Goal: Transaction & Acquisition: Purchase product/service

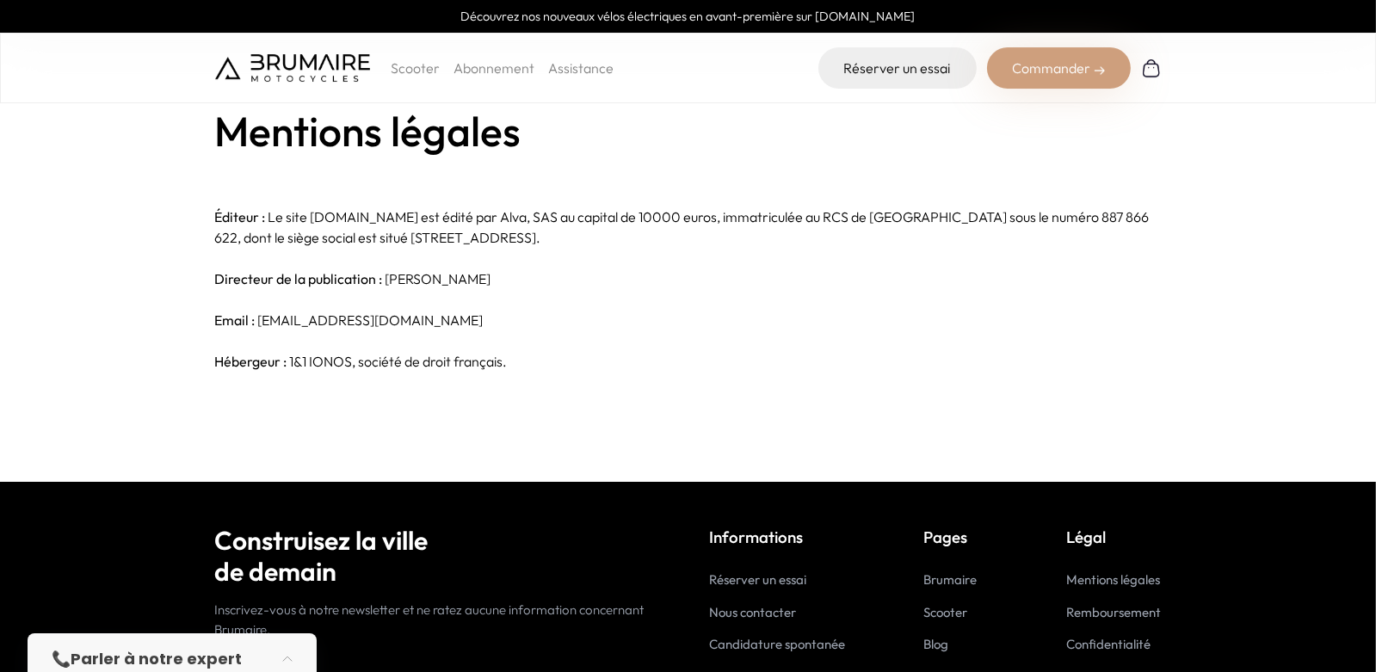
click at [308, 54] on img at bounding box center [292, 68] width 155 height 28
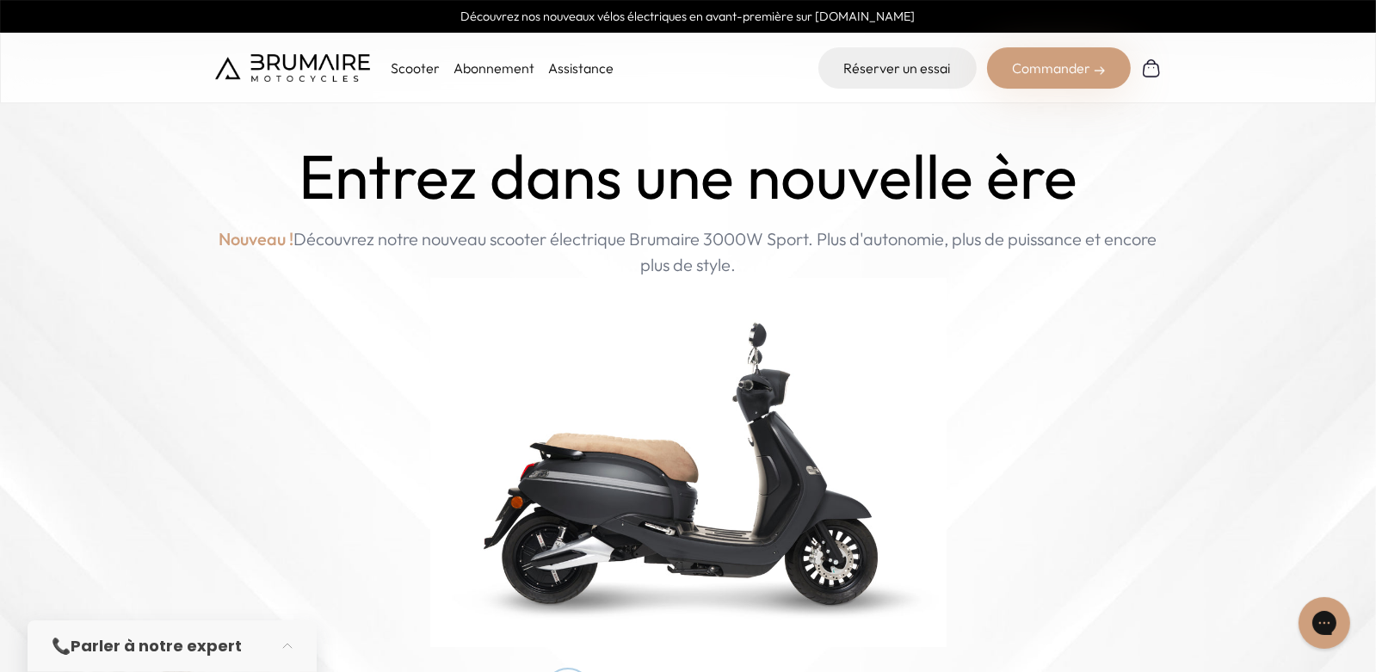
click at [1046, 65] on div "Commander" at bounding box center [1059, 67] width 144 height 41
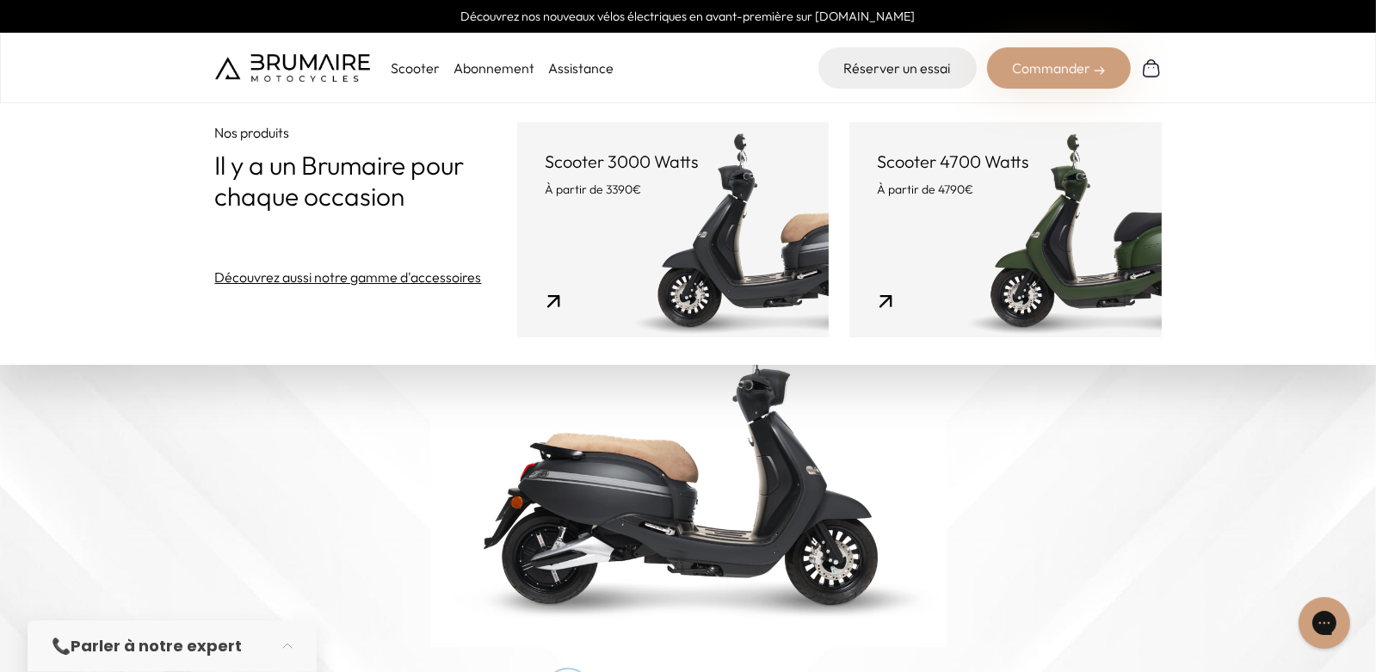
click at [1060, 251] on link "Scooter 4700 Watts À partir de 4790€" at bounding box center [1006, 229] width 312 height 215
